Goal: Task Accomplishment & Management: Complete application form

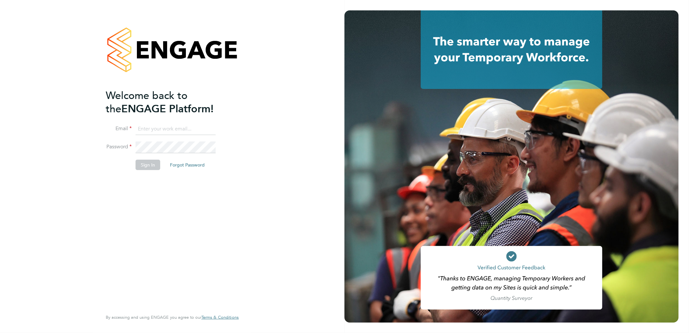
type input "[DOMAIN_NAME][EMAIL_ADDRESS][DOMAIN_NAME]"
click at [151, 162] on button "Sign In" at bounding box center [148, 165] width 25 height 10
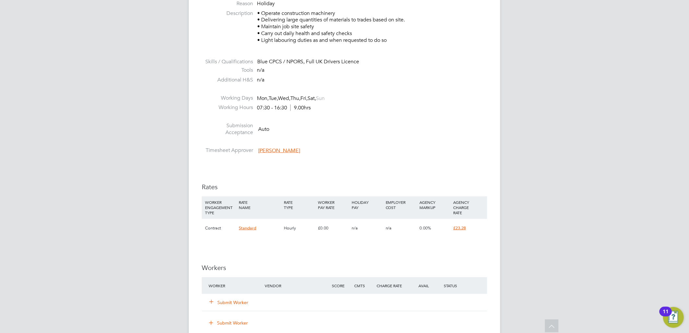
scroll to position [288, 0]
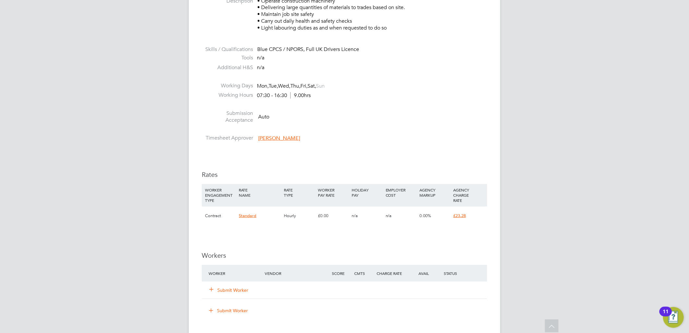
click at [241, 289] on button "Submit Worker" at bounding box center [229, 290] width 39 height 6
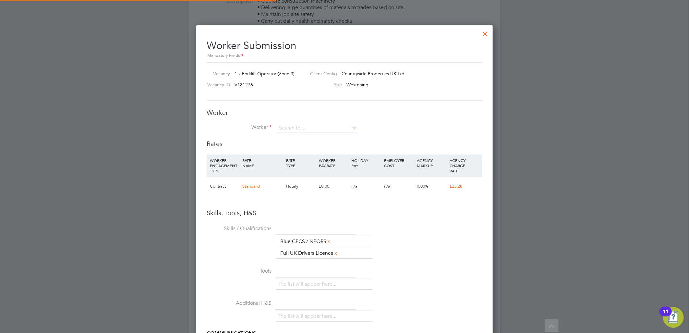
scroll to position [0, 0]
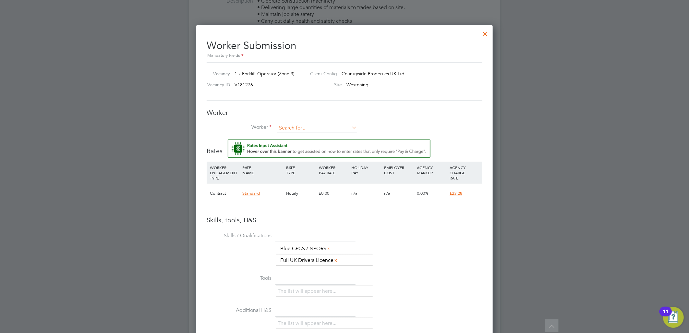
click at [308, 127] on input at bounding box center [317, 128] width 80 height 10
click at [314, 135] on li "Marcus Sm ith (MarcusSmith)" at bounding box center [320, 137] width 86 height 9
type input "Marcus Smith (MarcusSmith)"
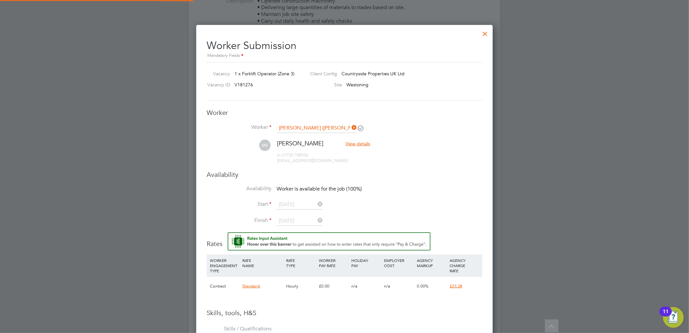
scroll to position [571, 297]
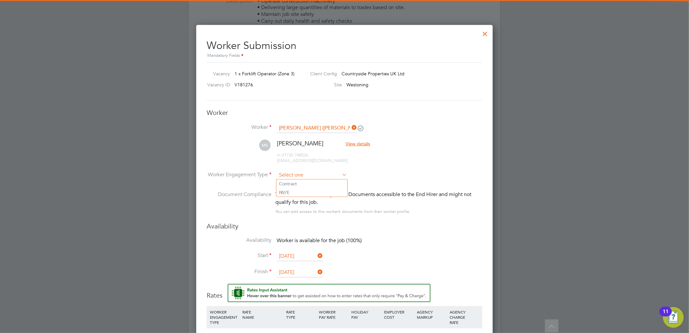
click at [305, 174] on input at bounding box center [312, 175] width 70 height 10
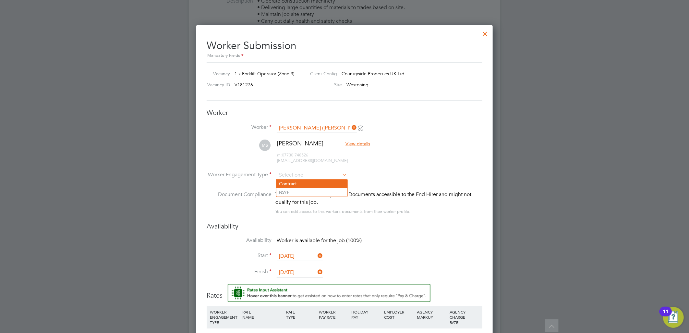
click at [301, 183] on li "Contract" at bounding box center [312, 184] width 71 height 8
type input "Contract"
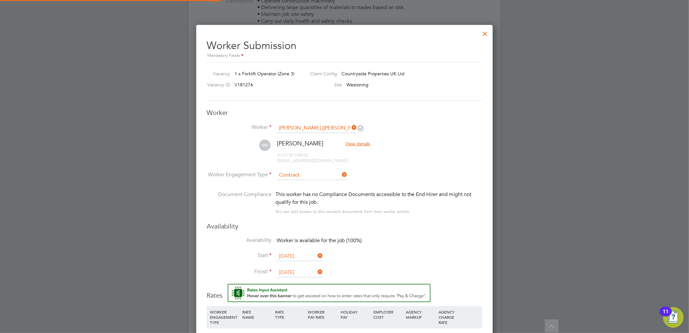
scroll to position [19, 33]
click at [385, 165] on li "MS Marcus Smith View details m: 07730 748526 msmith19@gmail.com" at bounding box center [345, 155] width 276 height 31
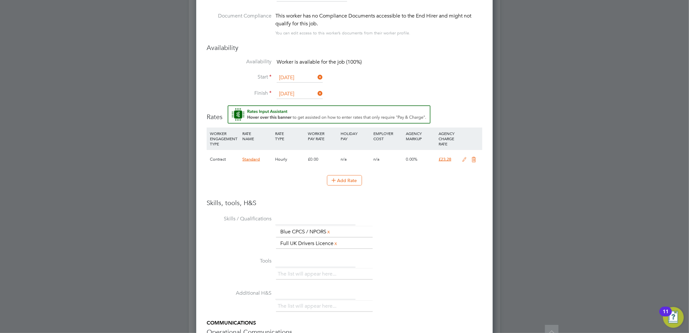
scroll to position [469, 0]
click at [464, 158] on icon at bounding box center [465, 157] width 8 height 5
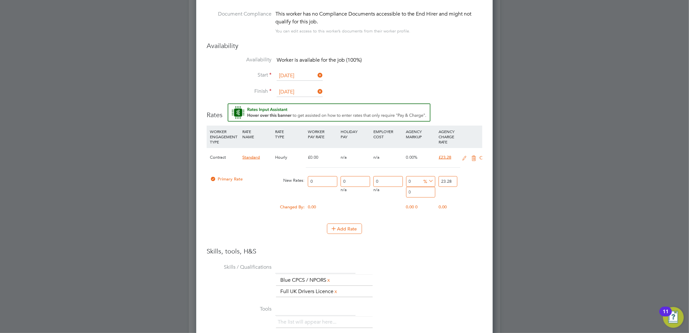
scroll to position [628, 297]
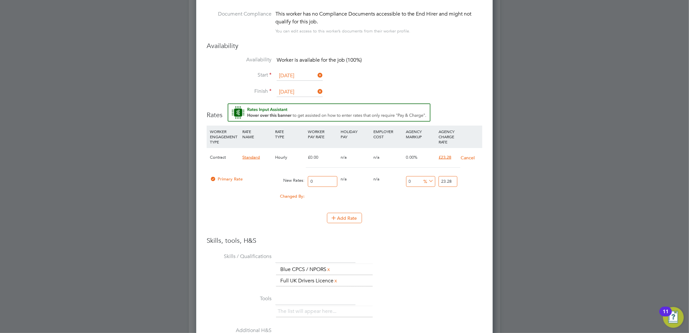
drag, startPoint x: 320, startPoint y: 181, endPoint x: 275, endPoint y: 177, distance: 45.6
click at [275, 177] on div "Primary Rate New Rates: 0 0 n/a 0 n/a 0 0 % 23.28" at bounding box center [345, 181] width 276 height 17
type input "2"
type input "20"
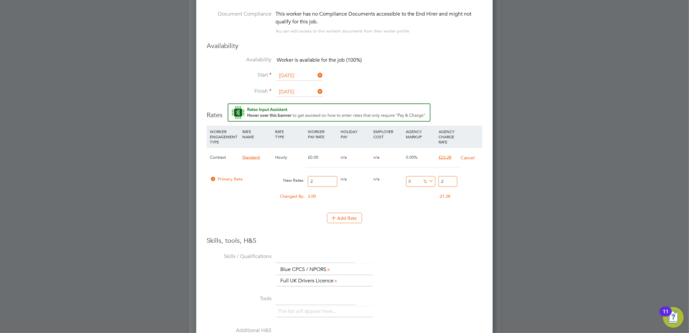
type input "20"
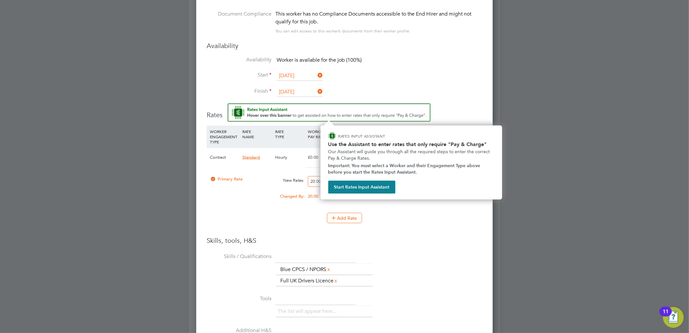
type input "20.00"
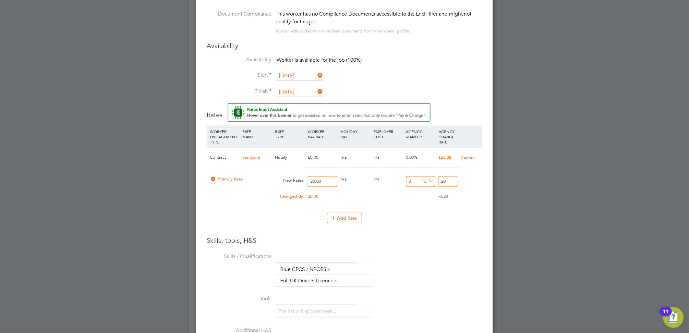
click at [447, 182] on input "20" at bounding box center [448, 181] width 19 height 11
type input "-90"
type input "2"
type input "15"
type input "23"
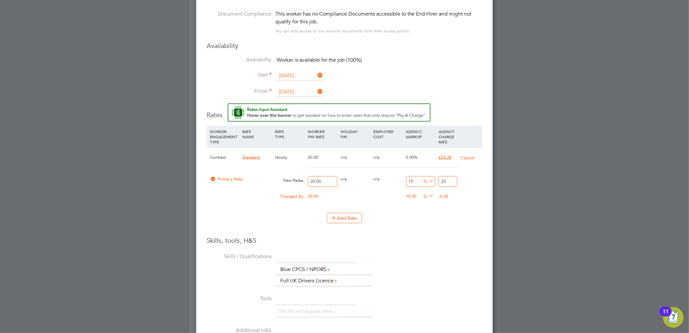
type input "16"
type input "23.2"
type input "16.4"
type input "23.28"
click at [411, 231] on li "WORKER ENGAGEMENT TYPE RATE NAME RATE TYPE WORKER PAY RATE HOLIDAY PAY EMPLOYER…" at bounding box center [345, 181] width 276 height 111
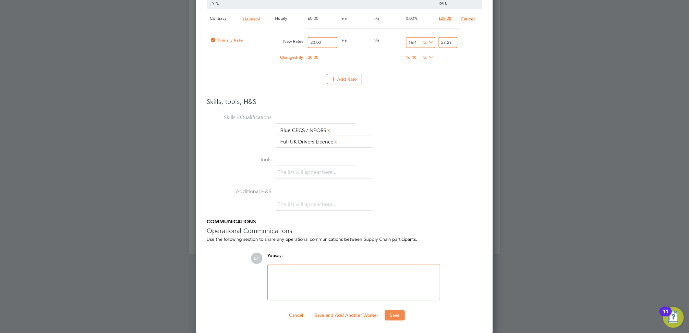
click at [403, 317] on button "Save" at bounding box center [395, 315] width 20 height 10
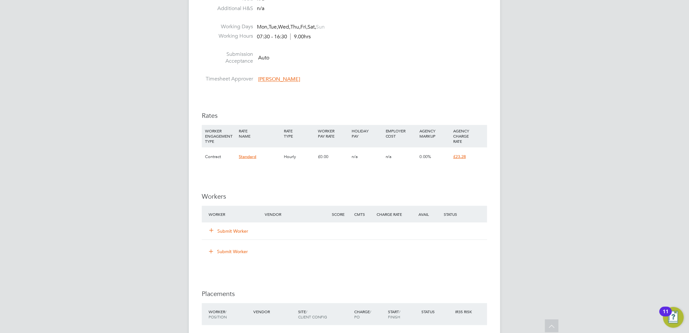
scroll to position [361, 0]
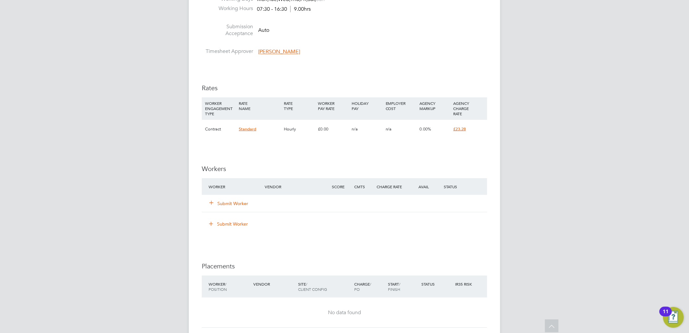
drag, startPoint x: 234, startPoint y: 205, endPoint x: 248, endPoint y: 183, distance: 26.8
click at [234, 205] on button "Submit Worker" at bounding box center [229, 203] width 39 height 6
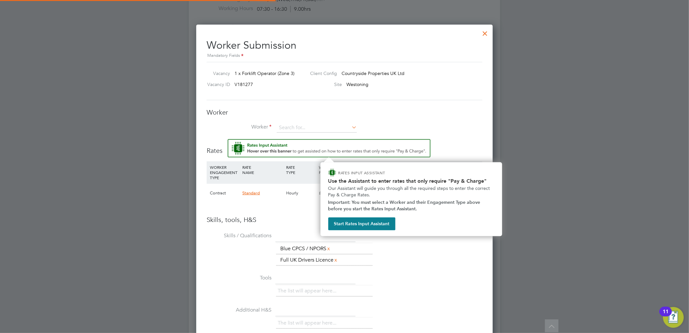
scroll to position [428, 297]
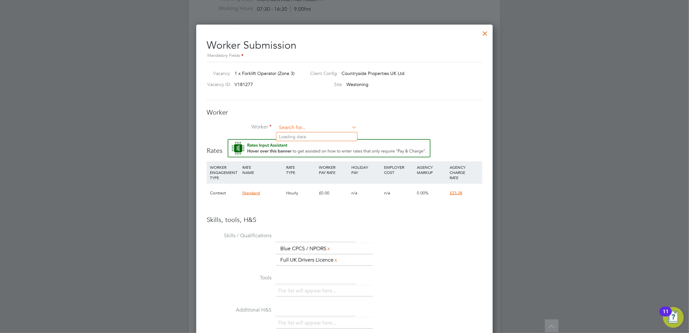
click at [300, 127] on input at bounding box center [317, 128] width 80 height 10
click at [310, 135] on li "Daiv aras Paulauskas (TLDAIVARAS)" at bounding box center [328, 136] width 103 height 9
type input "Daivaras Paulauskas (TLDAIVARAS)"
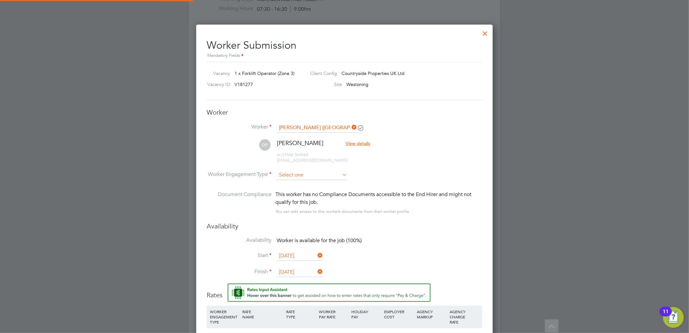
scroll to position [571, 297]
click at [316, 174] on input at bounding box center [312, 175] width 70 height 10
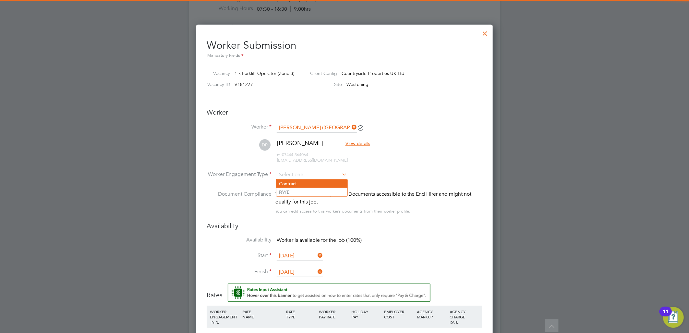
click at [305, 181] on li "Contract" at bounding box center [312, 184] width 71 height 8
type input "Contract"
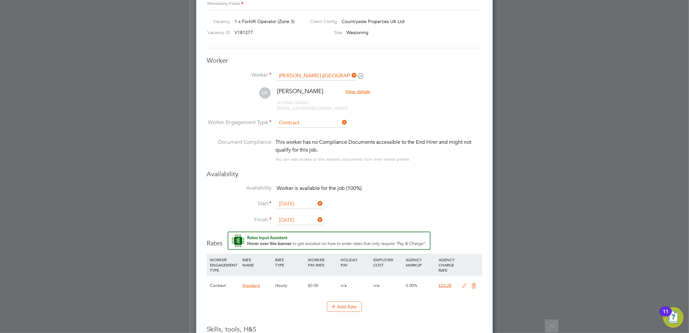
scroll to position [505, 0]
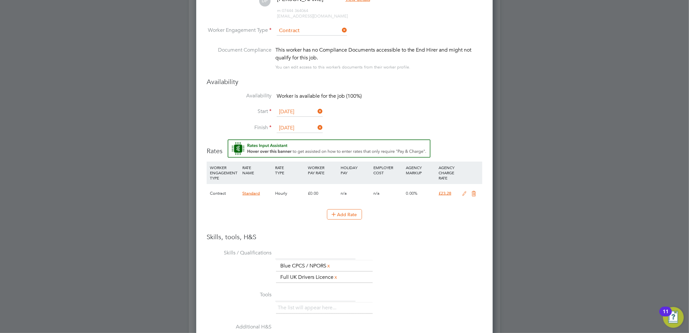
click at [466, 193] on icon at bounding box center [465, 193] width 8 height 5
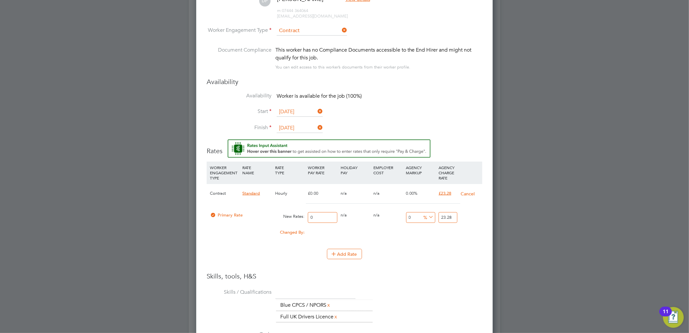
scroll to position [628, 297]
drag, startPoint x: 324, startPoint y: 215, endPoint x: 282, endPoint y: 218, distance: 42.0
click at [282, 218] on div "Primary Rate New Rates: 0 0 n/a 0 n/a 0 0 % 23.28" at bounding box center [345, 217] width 276 height 17
type input "2"
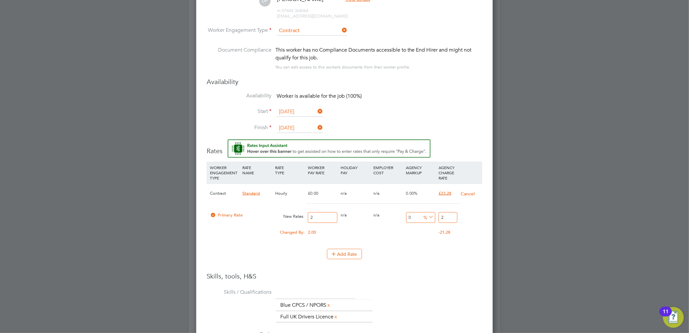
type input "21"
type input "21.00"
click at [453, 217] on input "21" at bounding box center [448, 217] width 19 height 11
type input "-90.47619047619048"
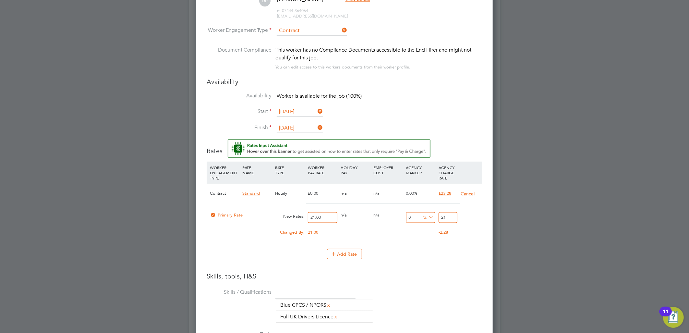
type input "2"
type input "9.523809523809524"
type input "23"
type input "10.476190476190476"
type input "23.2"
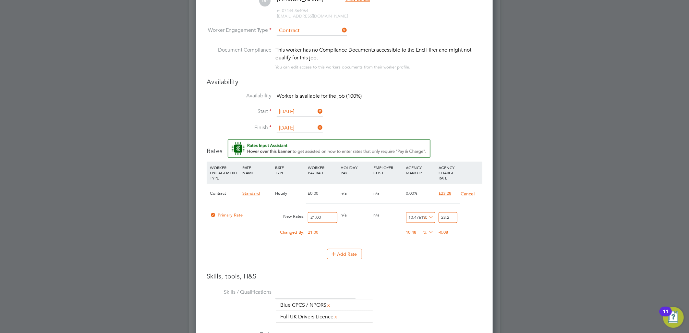
type input "10.857142857142858"
type input "23.28"
click at [411, 264] on li "Add Rate" at bounding box center [345, 257] width 276 height 17
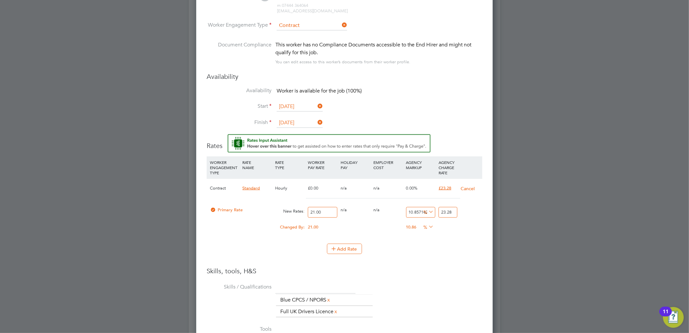
scroll to position [680, 0]
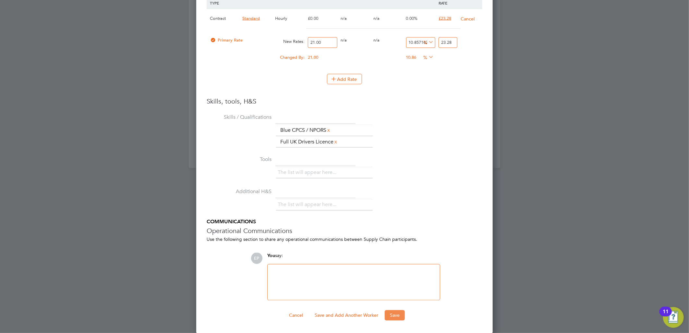
click at [389, 316] on button "Save" at bounding box center [395, 315] width 20 height 10
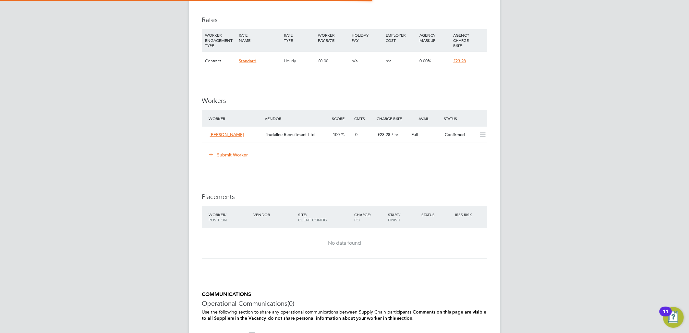
scroll to position [19, 45]
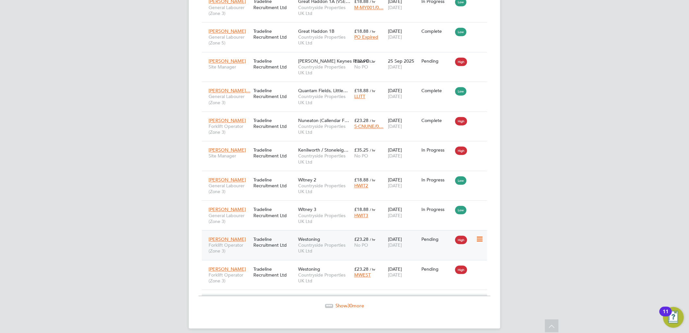
click at [480, 235] on icon at bounding box center [479, 239] width 6 height 8
click at [448, 276] on li "Start" at bounding box center [460, 273] width 46 height 9
type input "Rob Neville"
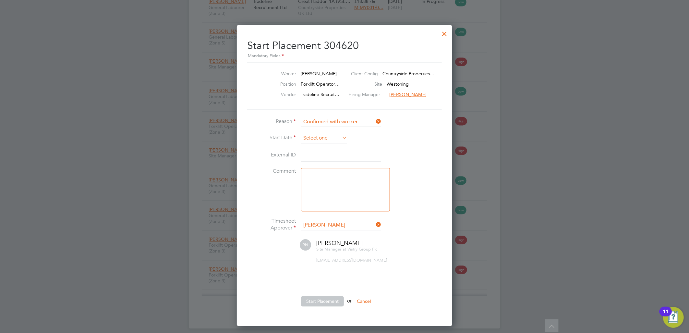
click at [333, 138] on input at bounding box center [324, 138] width 46 height 10
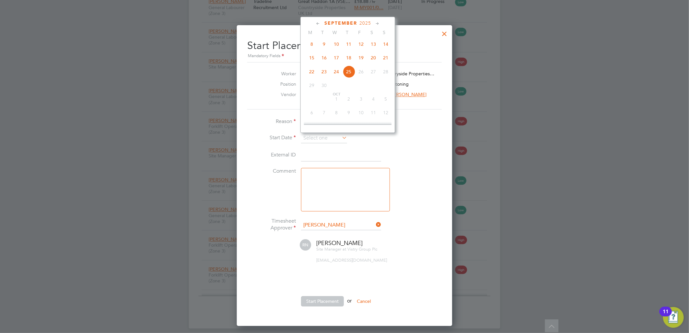
click at [310, 59] on span "15" at bounding box center [312, 57] width 12 height 12
type input "15 Sep 2025"
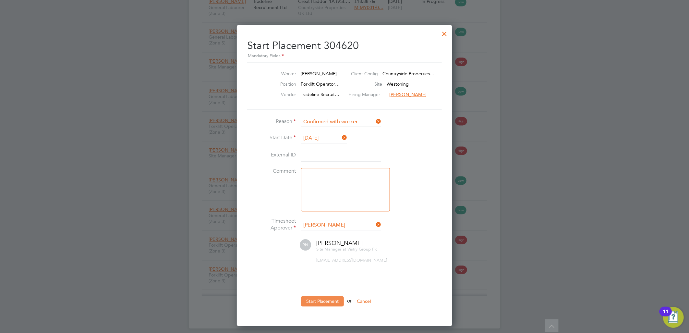
click at [321, 296] on button "Start Placement" at bounding box center [322, 301] width 43 height 10
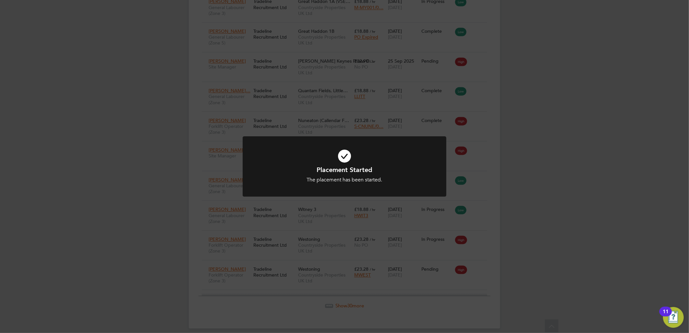
click at [549, 221] on div "Placement Started The placement has been started. Cancel Okay" at bounding box center [344, 166] width 689 height 333
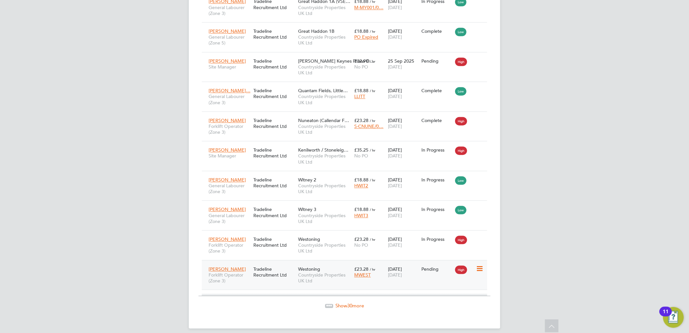
click at [478, 265] on icon at bounding box center [479, 269] width 6 height 8
click at [448, 302] on li "Start" at bounding box center [460, 303] width 46 height 9
type input "Rob Neville"
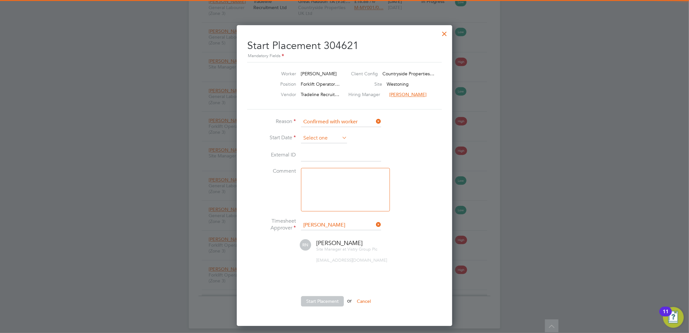
click at [324, 135] on input at bounding box center [324, 138] width 46 height 10
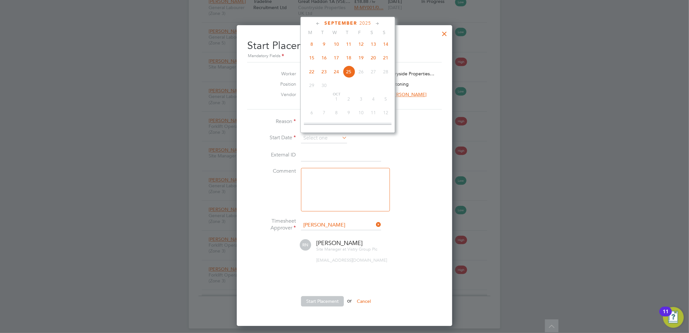
click at [312, 70] on span "22" at bounding box center [312, 71] width 12 height 12
type input "22 Sep 2025"
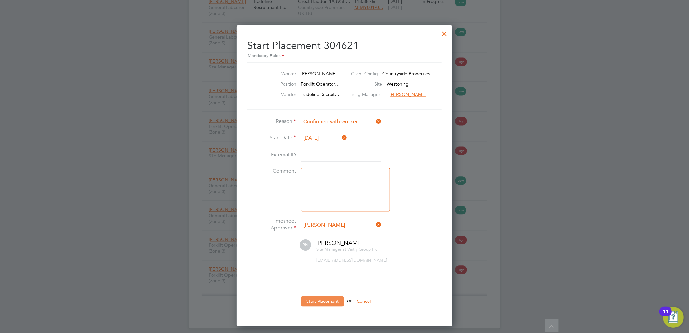
click at [327, 297] on button "Start Placement" at bounding box center [322, 301] width 43 height 10
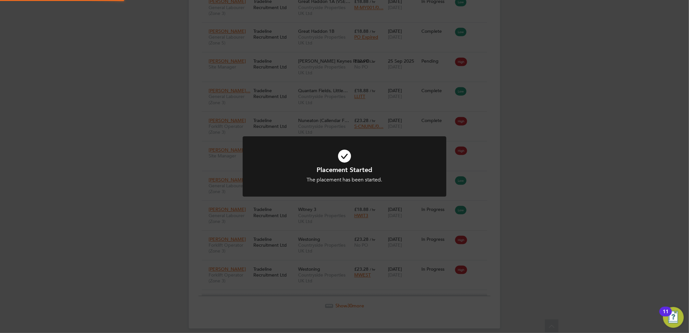
click at [375, 163] on icon at bounding box center [344, 155] width 169 height 25
